Goal: Task Accomplishment & Management: Manage account settings

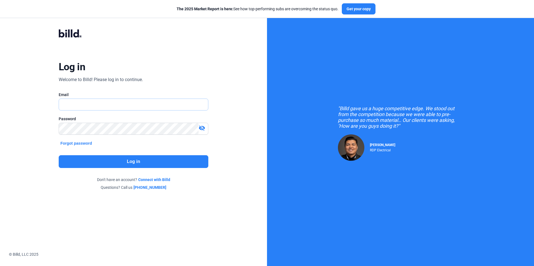
type input "[EMAIL_ADDRESS][DOMAIN_NAME]"
click at [146, 161] on button "Log in" at bounding box center [134, 161] width 150 height 13
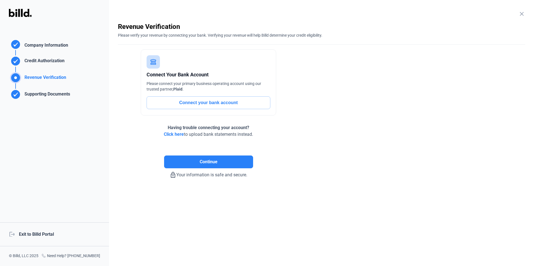
click at [36, 235] on div "logout Exit to Billd Portal" at bounding box center [54, 235] width 109 height 24
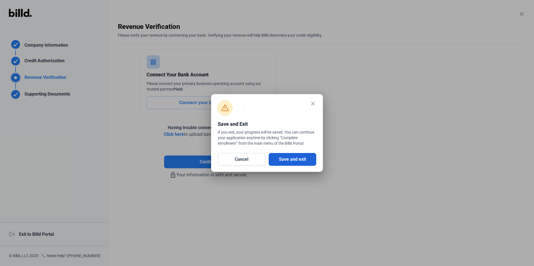
click at [295, 161] on button "Save and exit" at bounding box center [292, 159] width 48 height 13
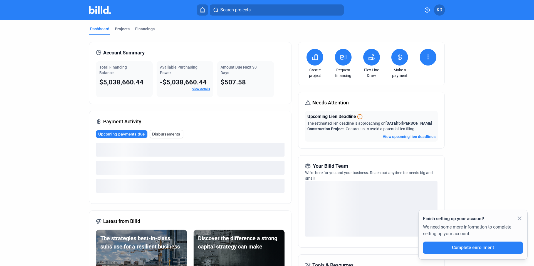
click at [518, 217] on mat-icon "close" at bounding box center [519, 218] width 7 height 7
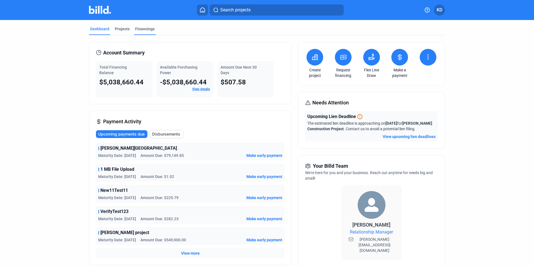
click at [145, 31] on div "Financings" at bounding box center [144, 29] width 19 height 6
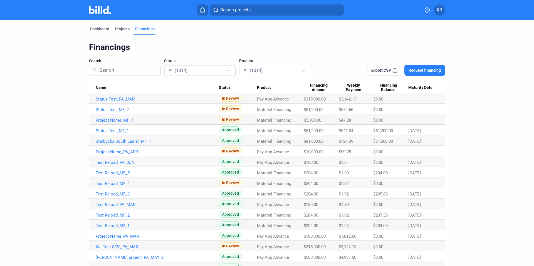
click at [214, 73] on div "All (1014)" at bounding box center [196, 70] width 57 height 7
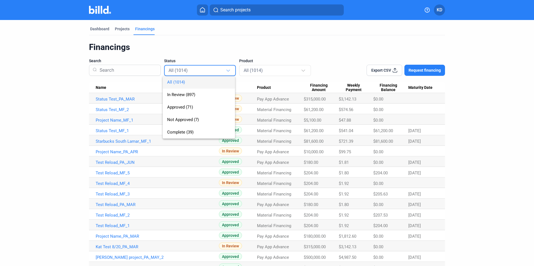
click at [218, 51] on div at bounding box center [267, 133] width 534 height 266
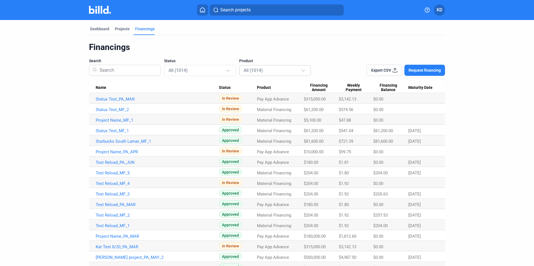
click at [274, 70] on div "All (1014)" at bounding box center [271, 70] width 57 height 7
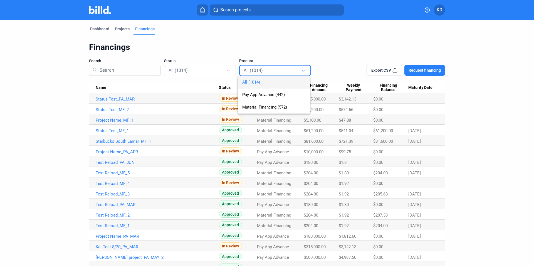
click at [272, 54] on div at bounding box center [267, 133] width 534 height 266
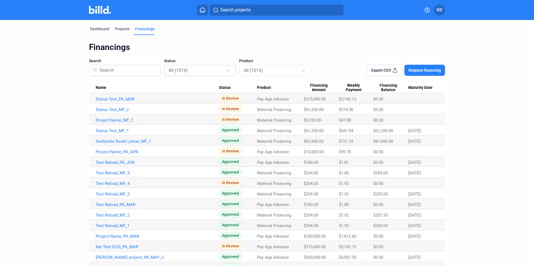
click at [202, 68] on div "All (1014)" at bounding box center [196, 70] width 57 height 7
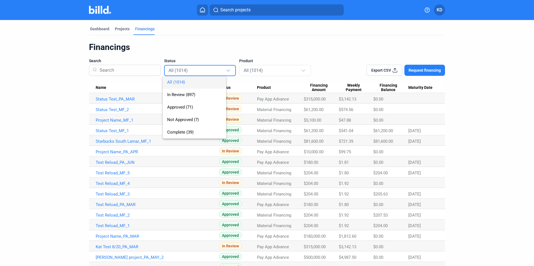
click at [202, 68] on div "All (1014) In Review (897) Approved (71) Not Approved (7) Complete (39)" at bounding box center [194, 102] width 63 height 74
click at [210, 58] on div at bounding box center [267, 133] width 534 height 266
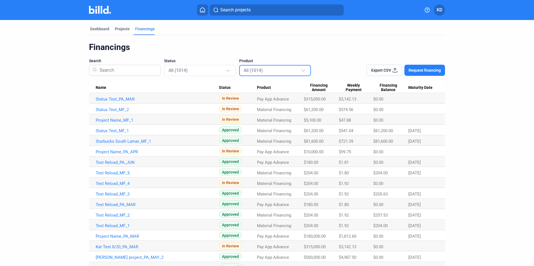
click at [265, 75] on div "All (1014)" at bounding box center [274, 70] width 63 height 11
click at [290, 58] on div at bounding box center [267, 133] width 534 height 266
click at [127, 98] on link "Status Test_PA_MAR" at bounding box center [157, 99] width 123 height 5
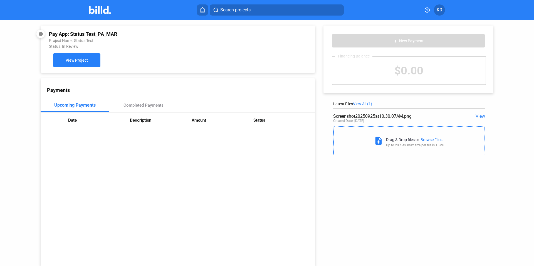
click at [90, 59] on button "View Project" at bounding box center [76, 60] width 47 height 14
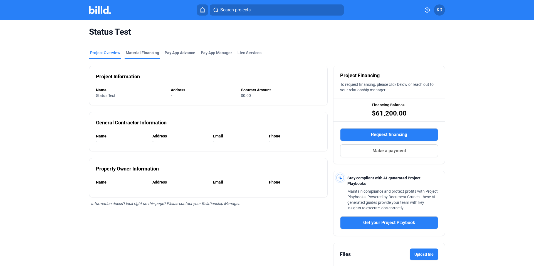
click at [136, 51] on div "Material Financing" at bounding box center [142, 53] width 33 height 6
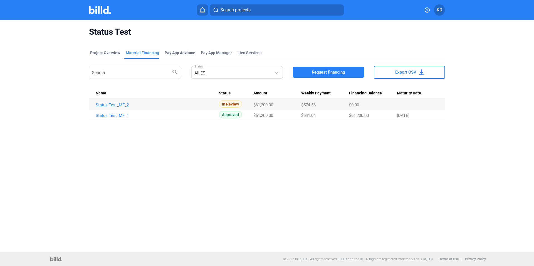
click at [220, 69] on div "All (2)" at bounding box center [234, 72] width 80 height 8
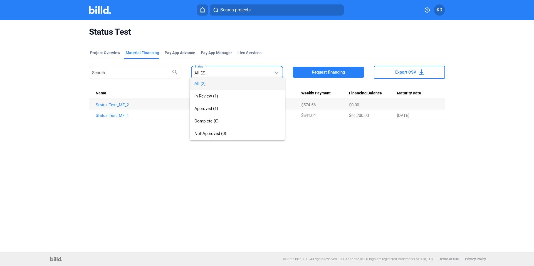
click at [167, 147] on div at bounding box center [267, 133] width 534 height 266
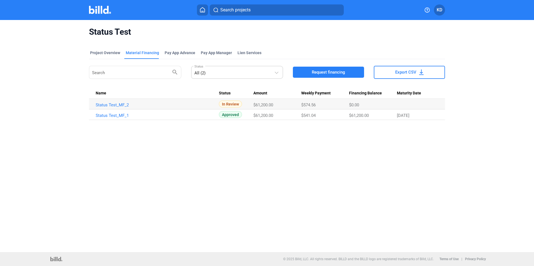
click at [209, 78] on div "All (2) Status" at bounding box center [237, 72] width 86 height 14
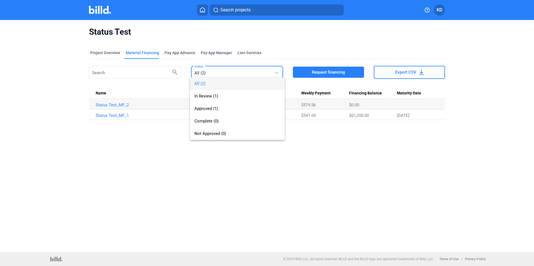
click at [165, 168] on div at bounding box center [267, 133] width 534 height 266
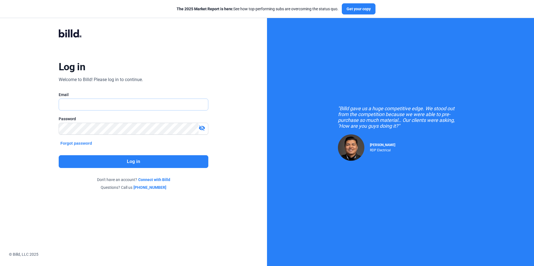
type input "[EMAIL_ADDRESS][DOMAIN_NAME]"
click at [145, 155] on div "Log in Welcome to Billd! Please log in to continue. Email [EMAIL_ADDRESS][DOMAI…" at bounding box center [133, 110] width 192 height 182
click at [144, 165] on button "Log in" at bounding box center [134, 161] width 150 height 13
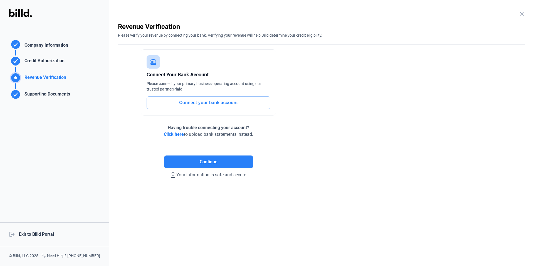
click at [40, 235] on div "logout Exit to Billd Portal" at bounding box center [54, 235] width 109 height 24
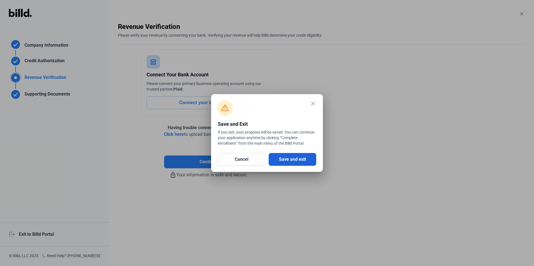
click at [313, 160] on button "Save and exit" at bounding box center [292, 159] width 48 height 13
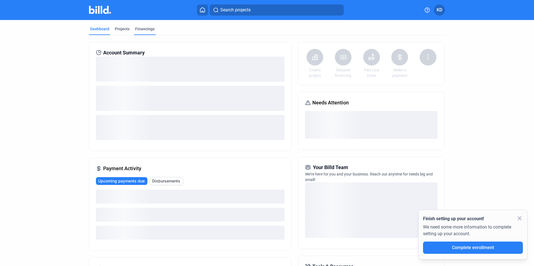
click at [141, 26] on div "Financings" at bounding box center [144, 29] width 19 height 6
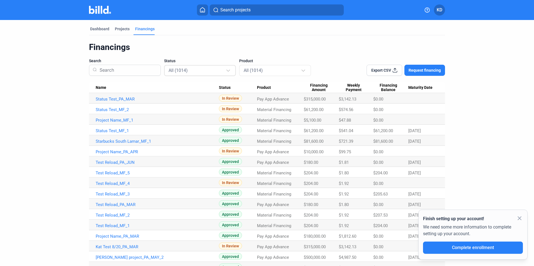
click at [219, 73] on div "All (1014)" at bounding box center [196, 70] width 57 height 7
